Goal: Task Accomplishment & Management: Complete application form

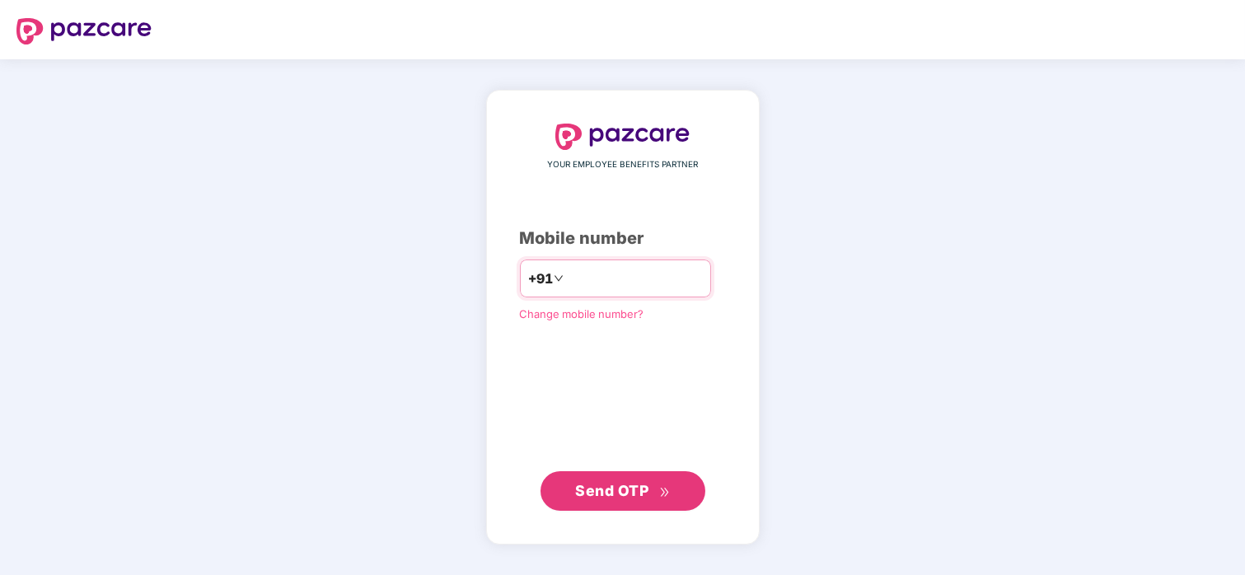
type input "**********"
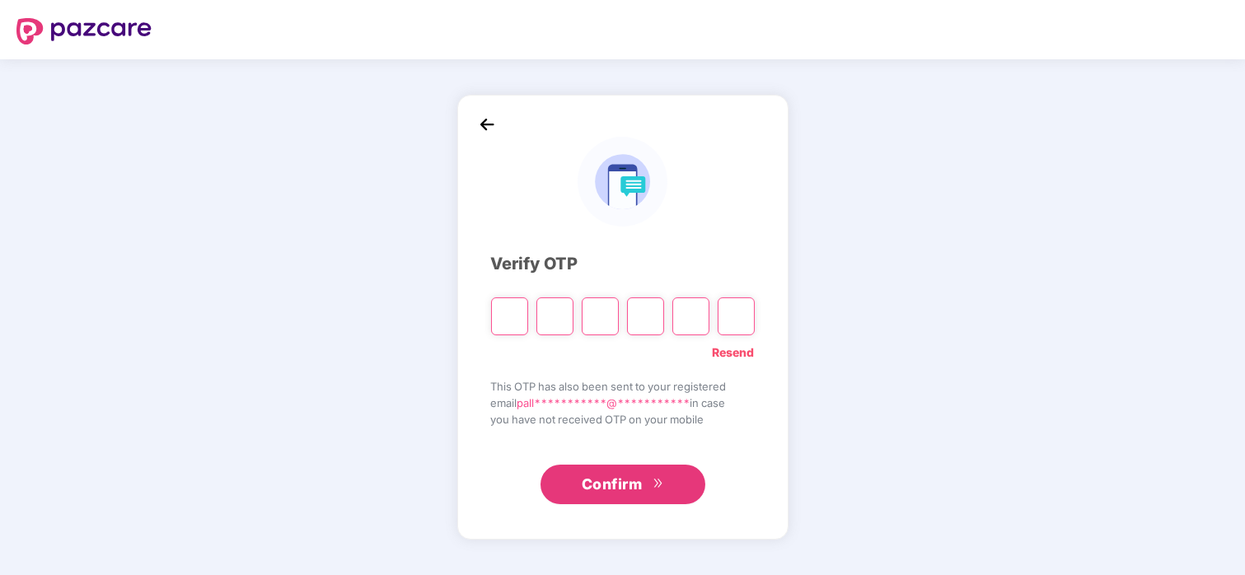
type input "*"
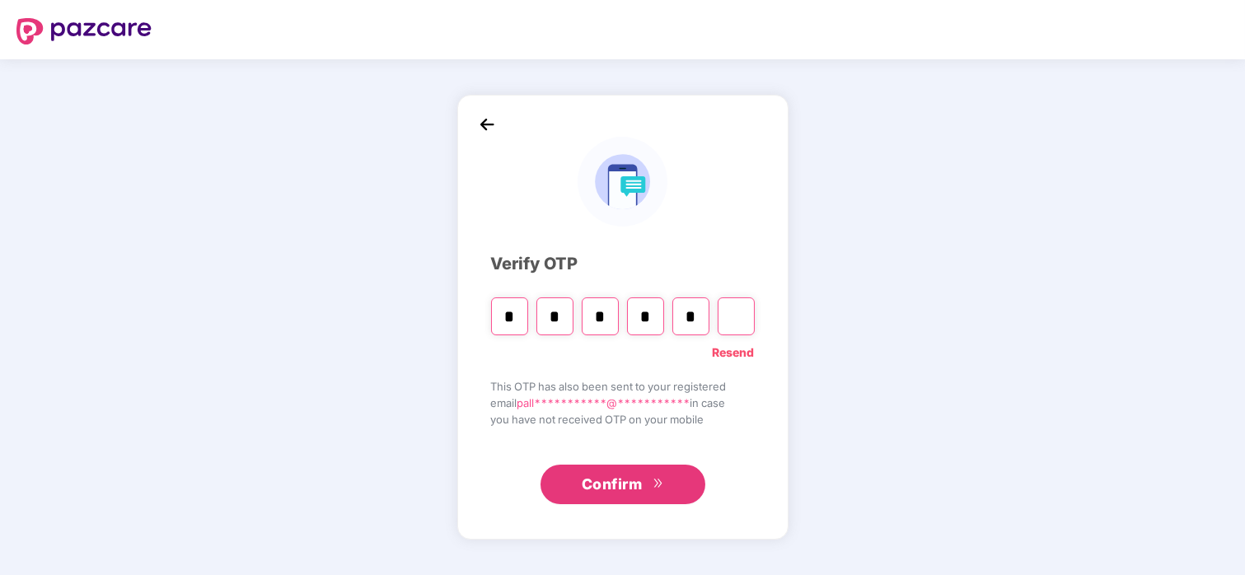
type input "*"
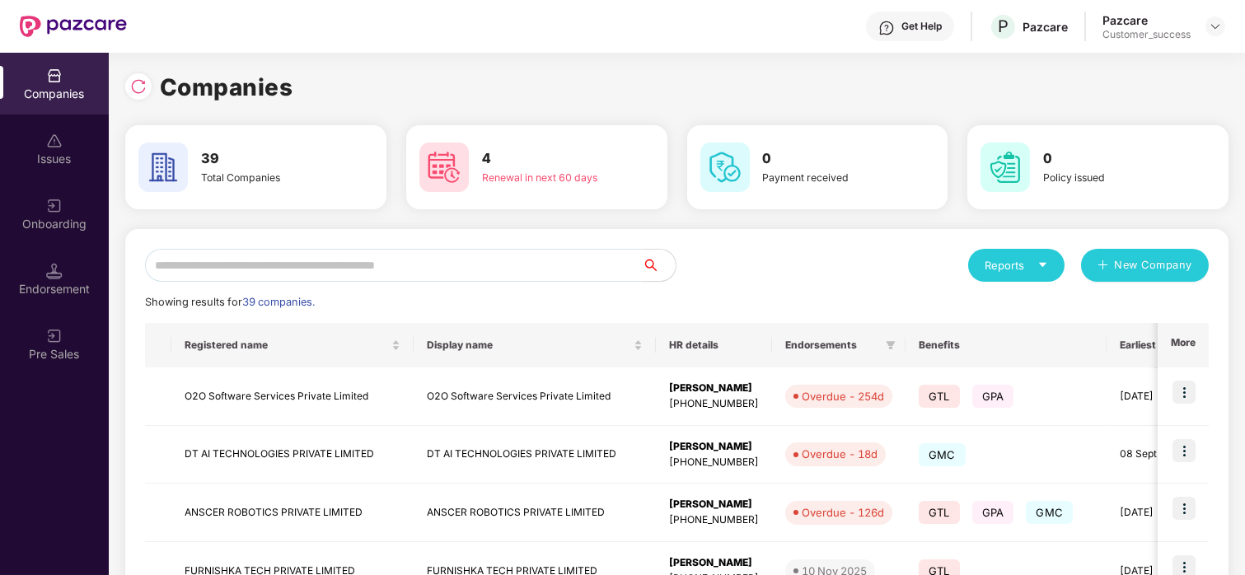
click at [406, 274] on input "text" at bounding box center [394, 265] width 498 height 33
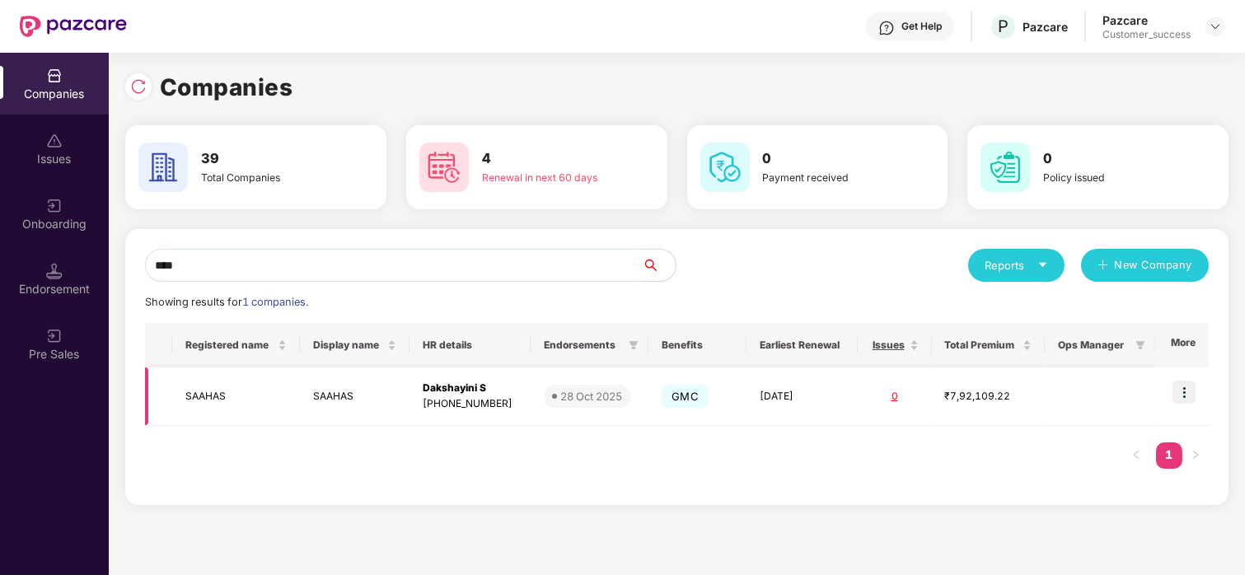
type input "****"
click at [1032, 382] on img at bounding box center [1184, 392] width 23 height 23
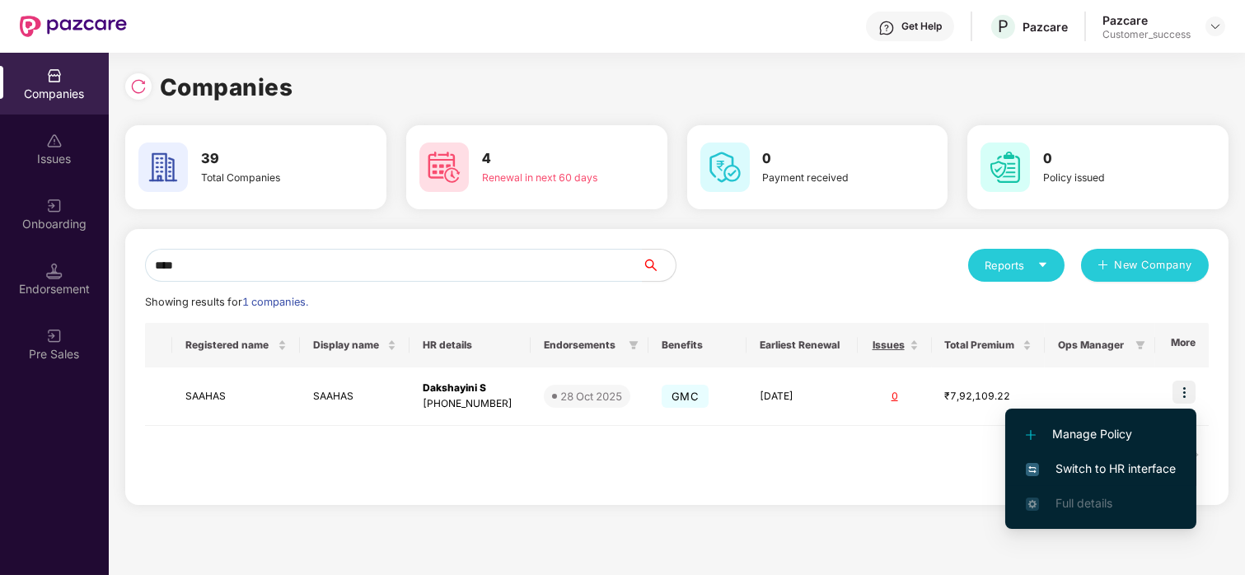
click at [1032, 479] on li "Switch to HR interface" at bounding box center [1101, 469] width 191 height 35
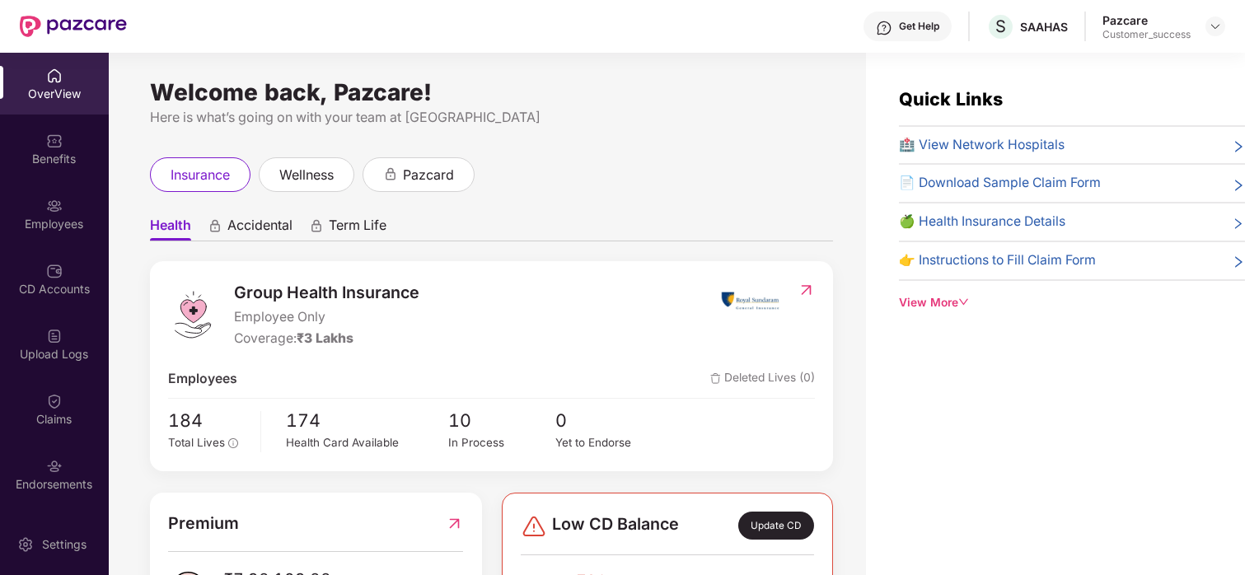
click at [10, 192] on div "Employees" at bounding box center [54, 214] width 109 height 62
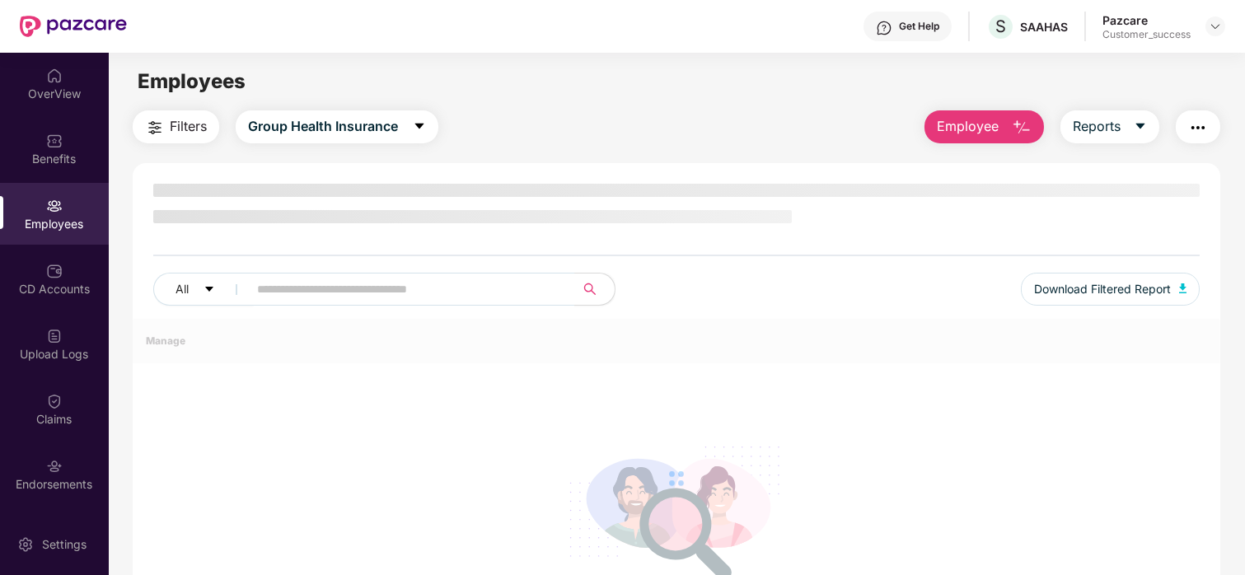
click at [10, 192] on div "Employees" at bounding box center [54, 214] width 109 height 62
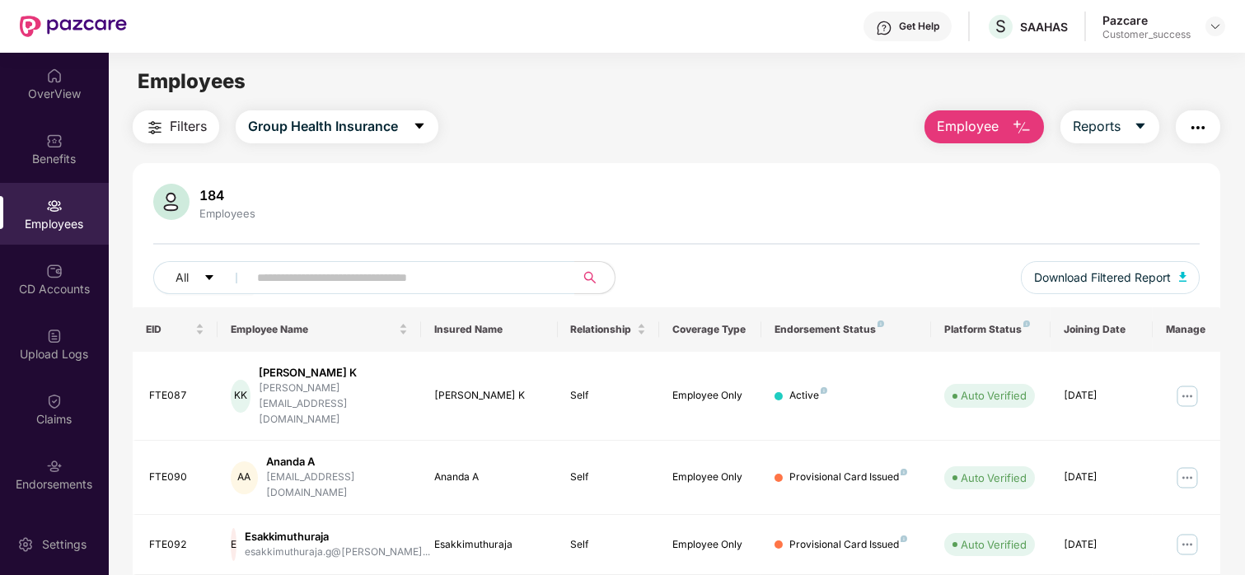
click at [969, 125] on span "Employee" at bounding box center [968, 126] width 62 height 21
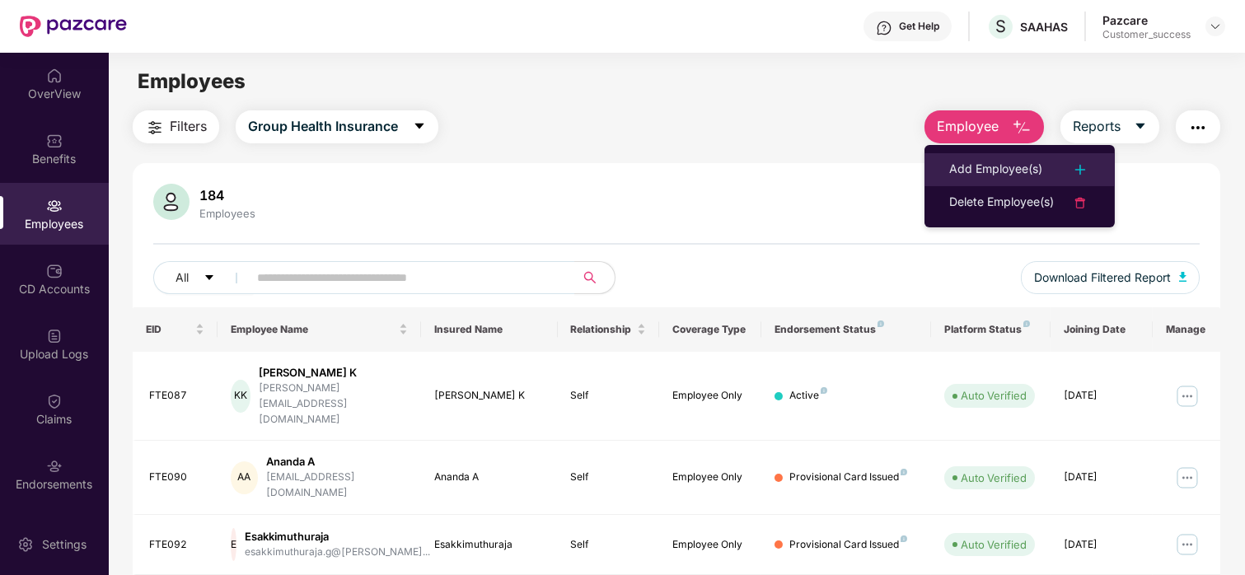
click at [964, 171] on div "Add Employee(s)" at bounding box center [996, 170] width 93 height 20
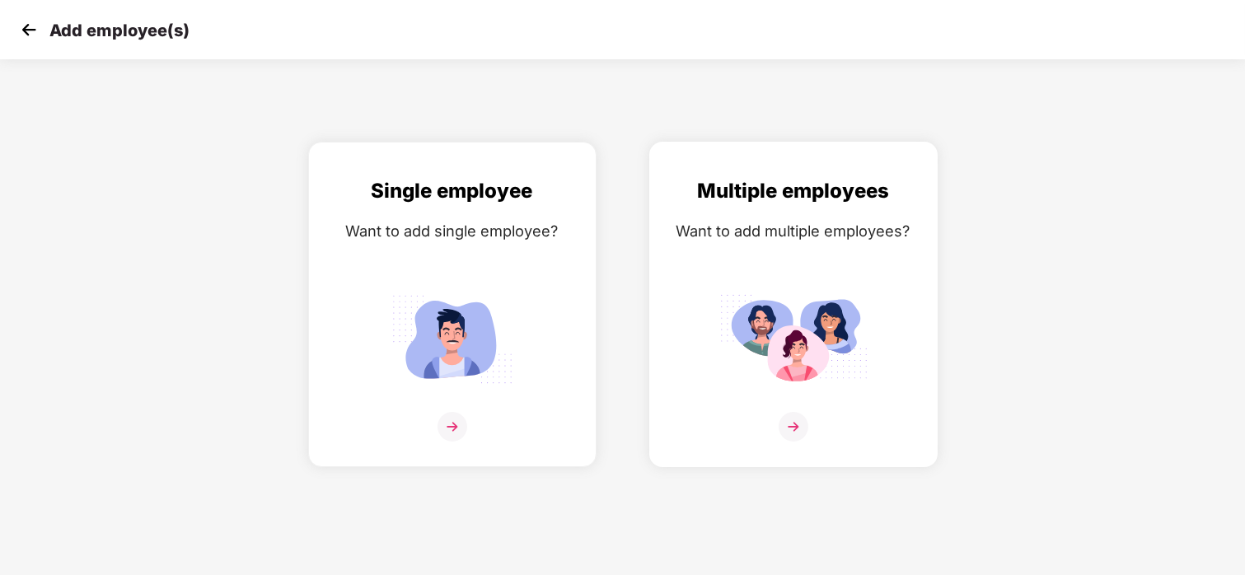
click at [750, 293] on img at bounding box center [794, 339] width 148 height 103
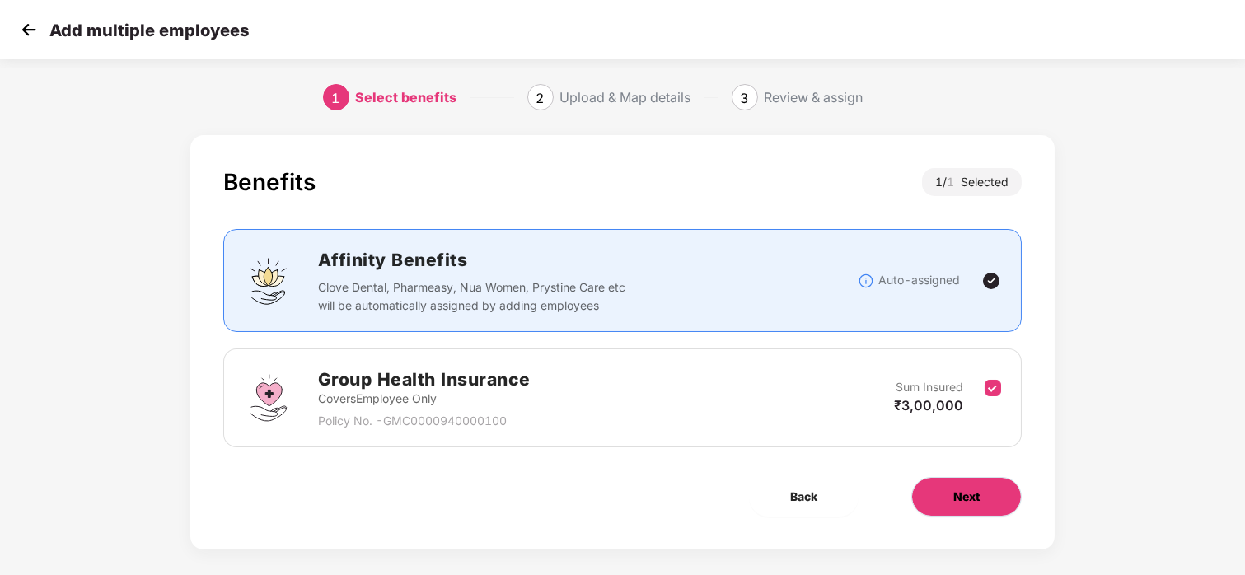
click at [928, 481] on button "Next" at bounding box center [967, 497] width 110 height 40
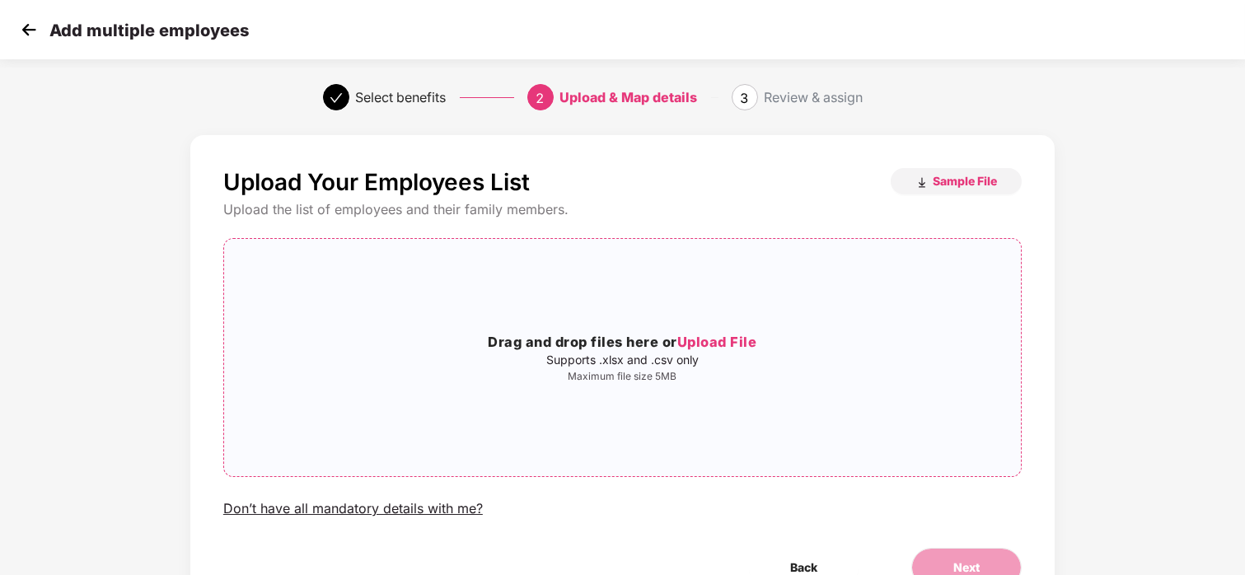
click at [673, 340] on h3 "Drag and drop files here or Upload File" at bounding box center [622, 342] width 797 height 21
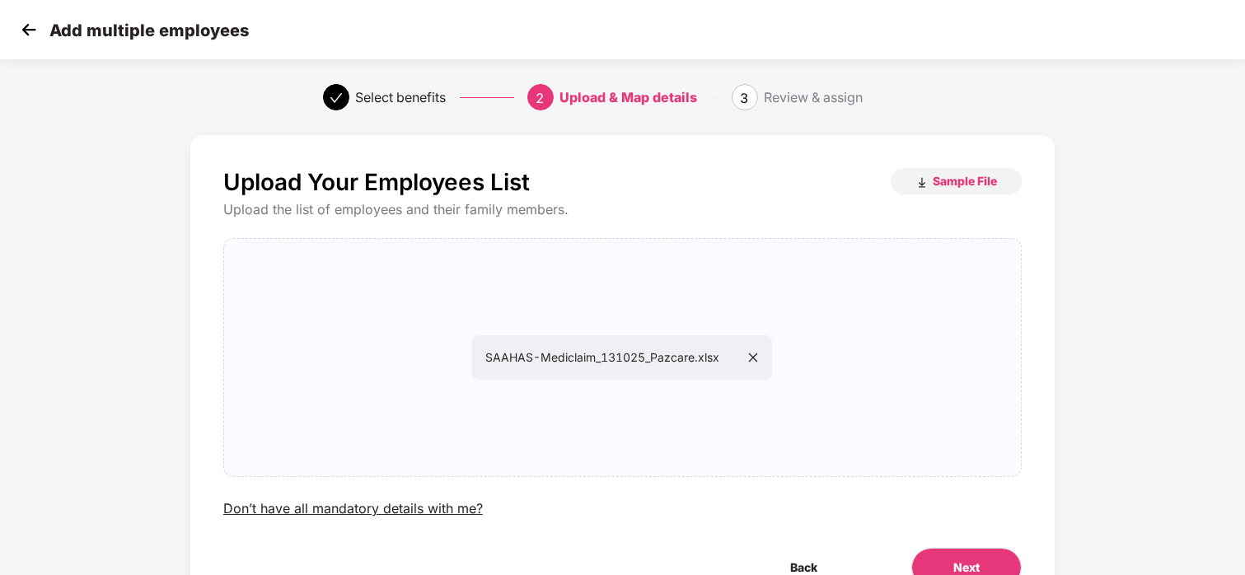
scroll to position [87, 0]
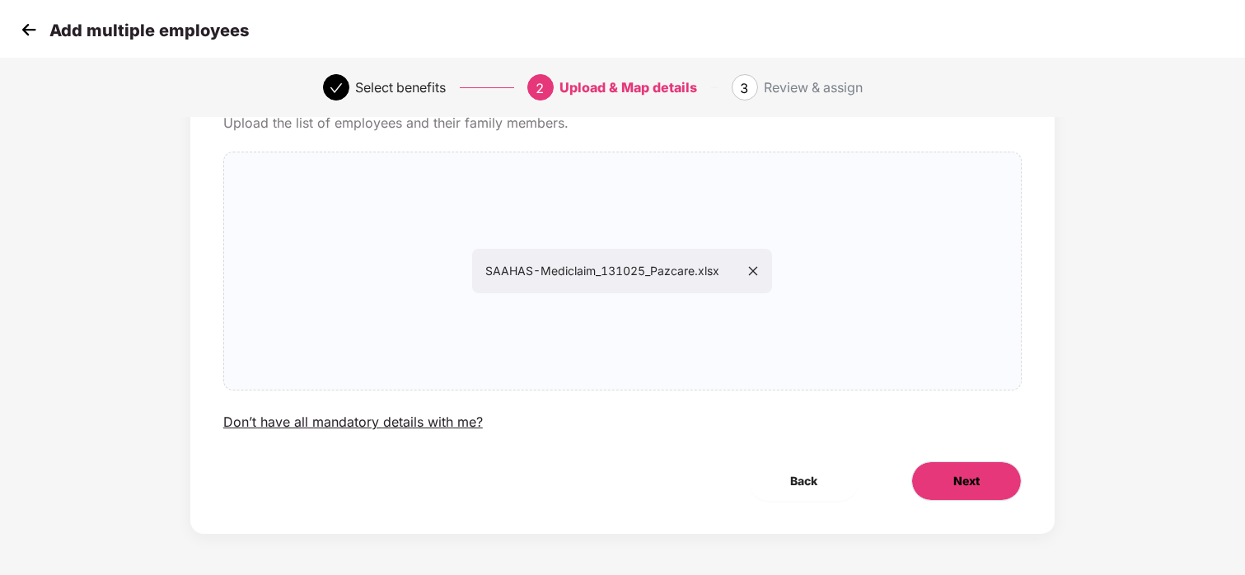
click at [981, 474] on button "Next" at bounding box center [967, 482] width 110 height 40
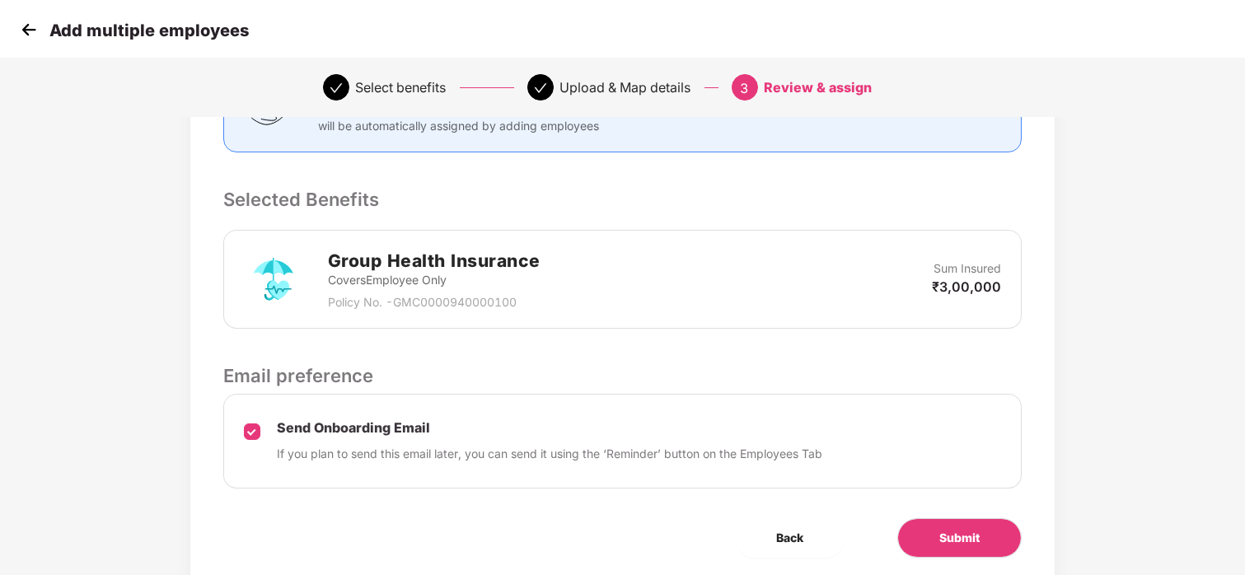
scroll to position [345, 0]
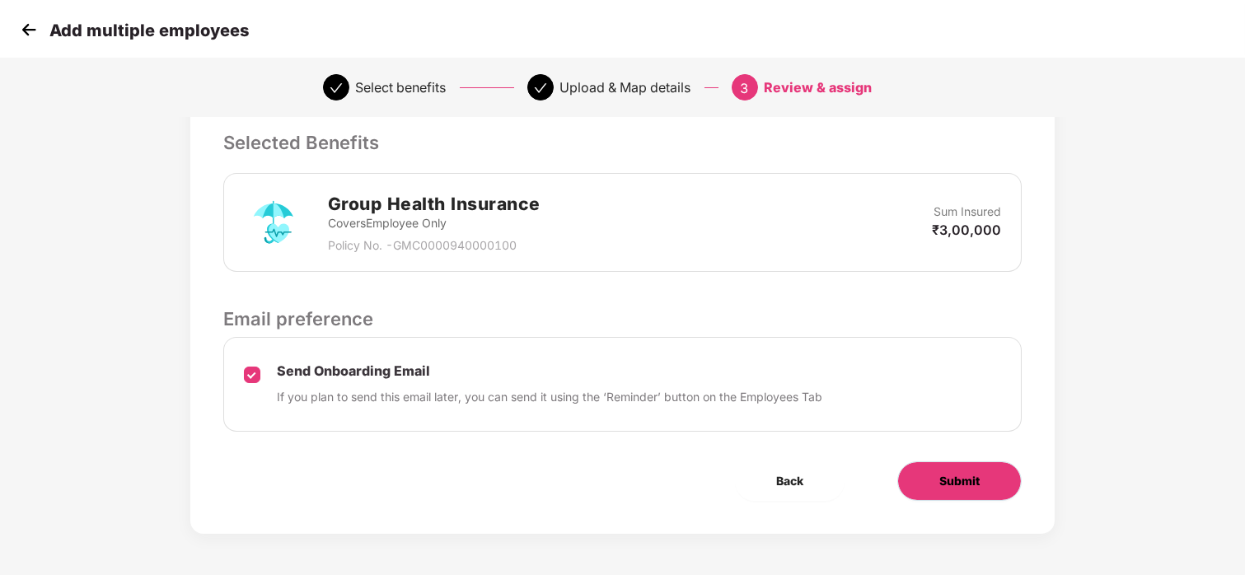
click at [1007, 482] on button "Submit" at bounding box center [960, 482] width 124 height 40
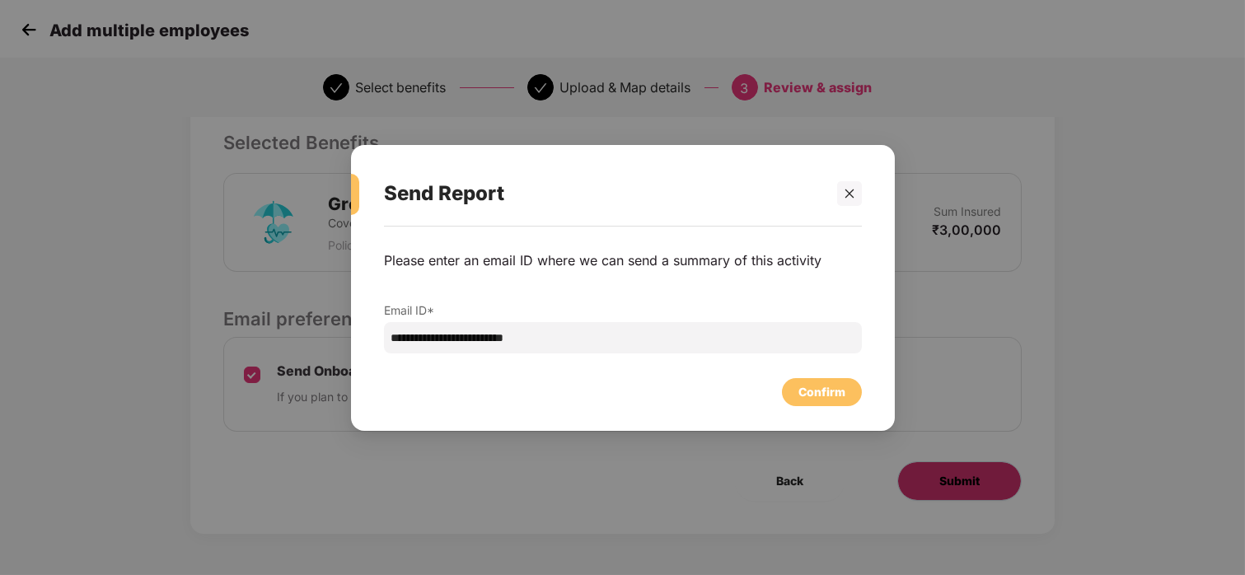
scroll to position [0, 0]
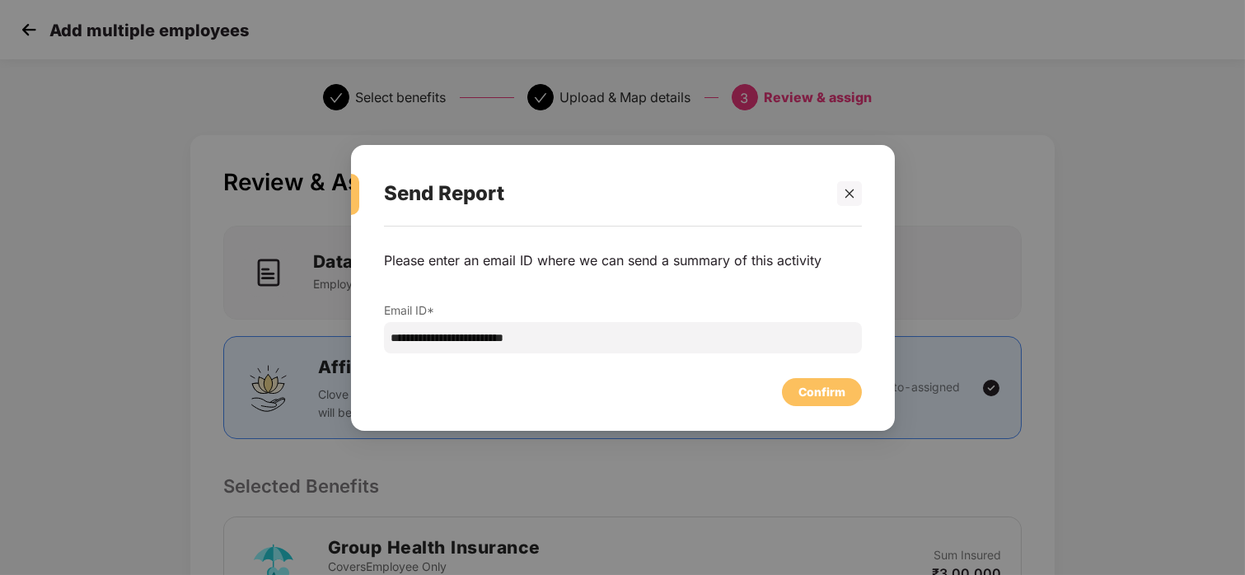
click at [1007, 482] on div "**********" at bounding box center [622, 287] width 1245 height 575
click at [812, 378] on div "Confirm" at bounding box center [822, 392] width 80 height 28
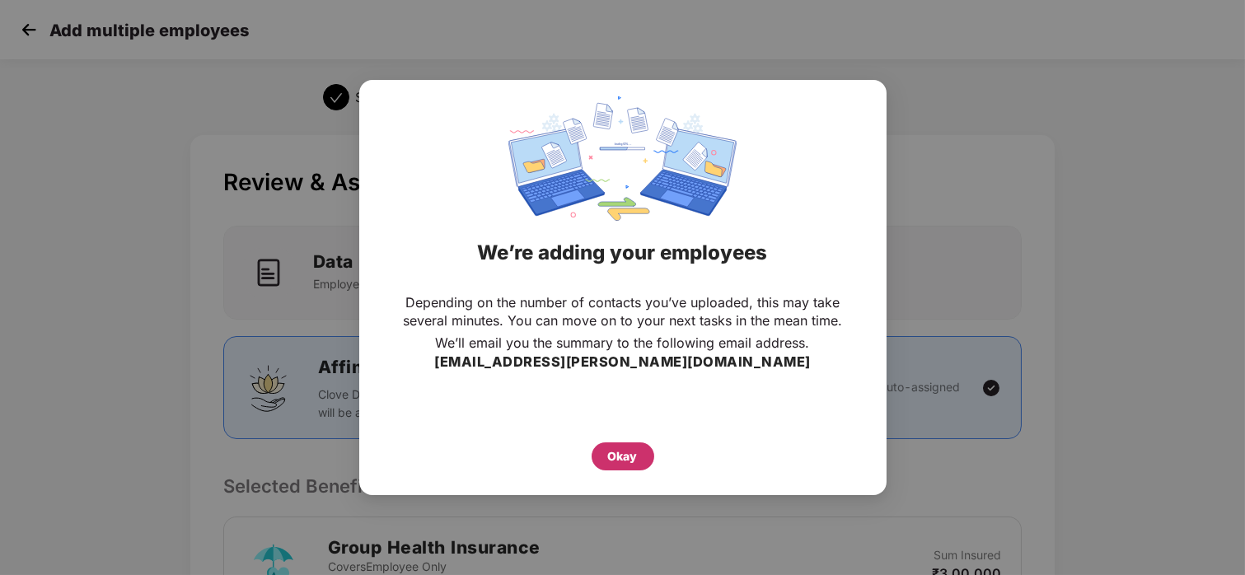
click at [632, 455] on div "Okay" at bounding box center [623, 457] width 30 height 18
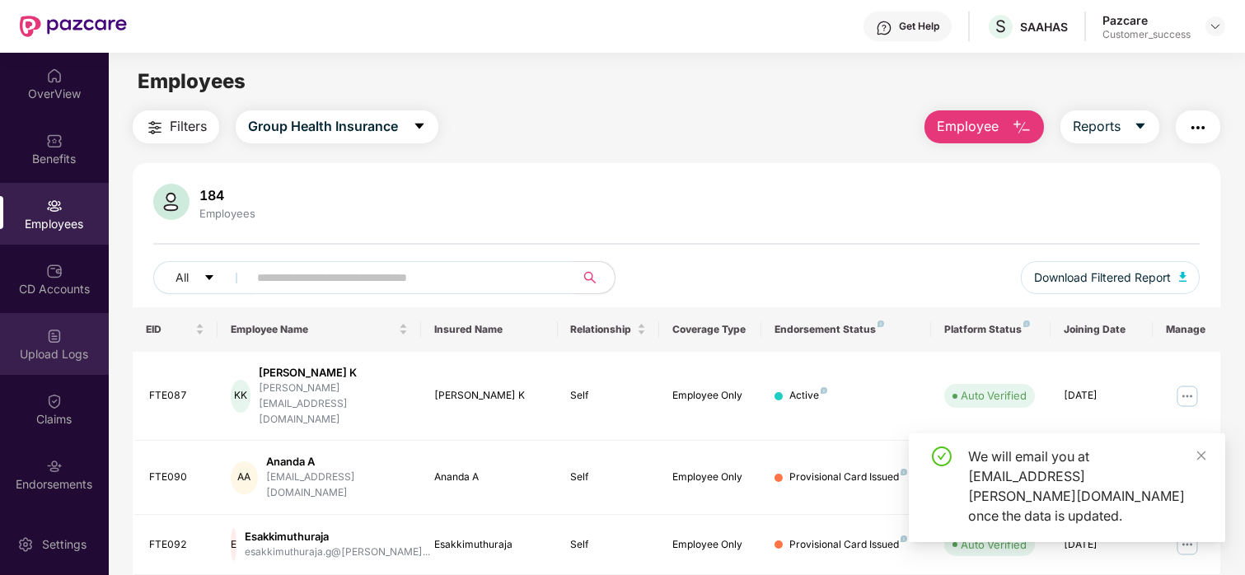
click at [47, 326] on div at bounding box center [54, 334] width 16 height 16
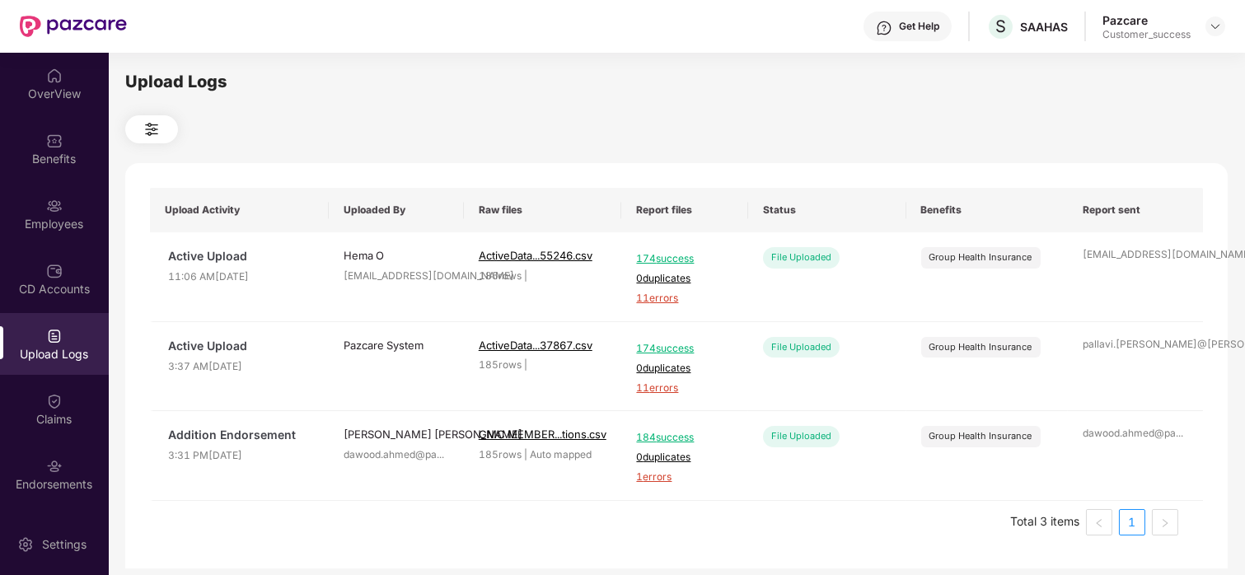
click at [27, 346] on div "Upload Logs" at bounding box center [54, 354] width 109 height 16
click at [55, 274] on img at bounding box center [54, 271] width 16 height 16
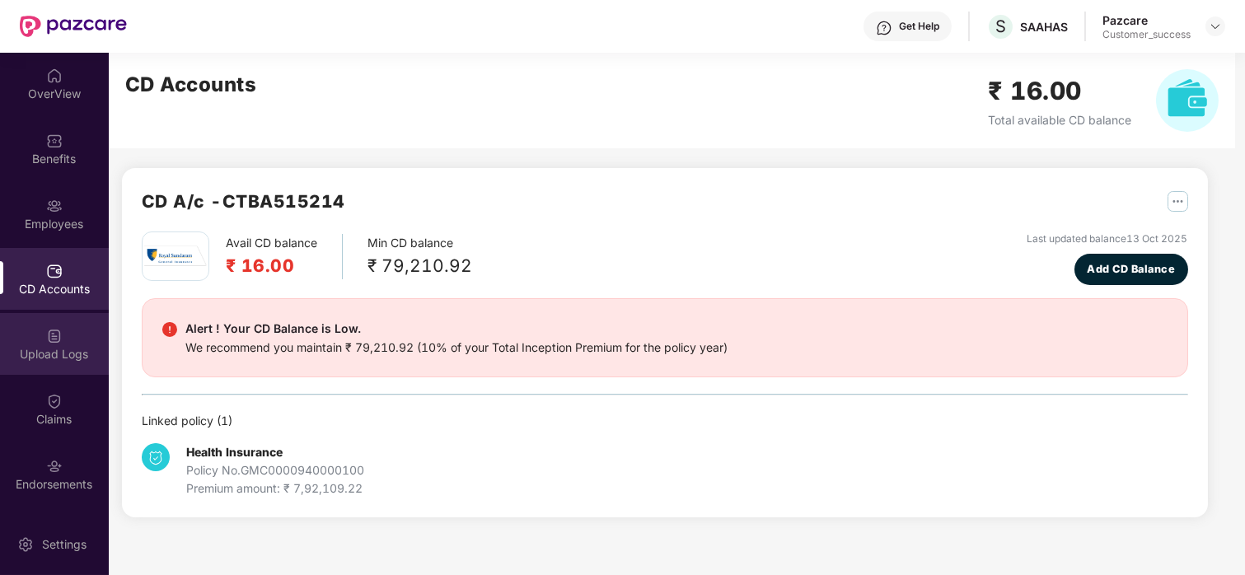
click at [38, 346] on div "Upload Logs" at bounding box center [54, 354] width 109 height 16
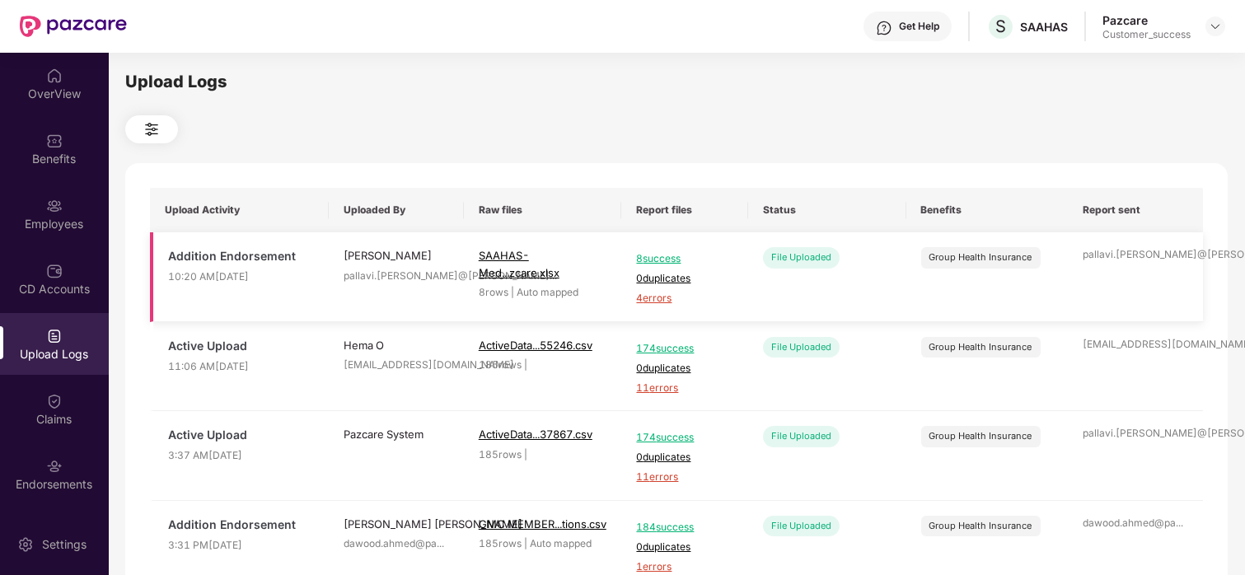
click at [650, 298] on span "4 errors" at bounding box center [684, 299] width 96 height 16
